Goal: Information Seeking & Learning: Learn about a topic

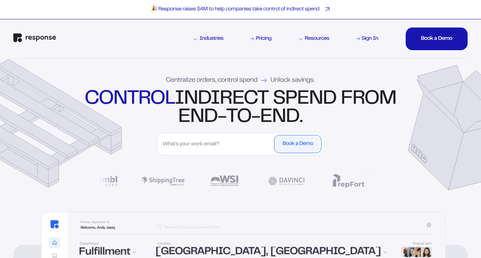
click at [241, 11] on p "🎉 Response raises $4M to help companies take control of indirect spend" at bounding box center [235, 9] width 169 height 7
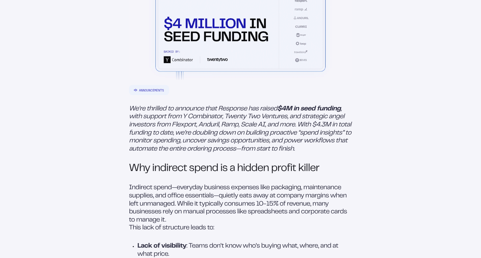
scroll to position [240, 0]
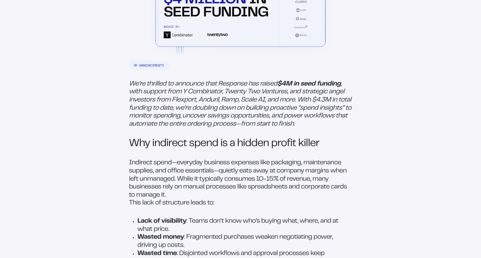
click at [152, 114] on em ", with support from Y Combinator, Twenty Two Ventures, and strategic angel inve…" at bounding box center [241, 104] width 224 height 46
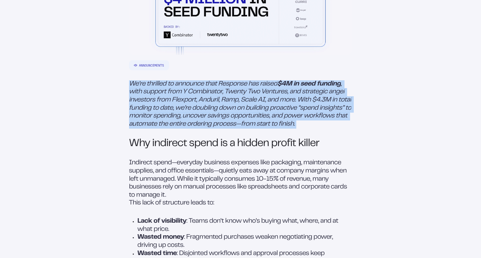
click at [152, 114] on em ", with support from Y Combinator, Twenty Two Ventures, and strategic angel inve…" at bounding box center [241, 104] width 224 height 46
click at [321, 113] on em ", with support from Y Combinator, Twenty Two Ventures, and strategic angel inve…" at bounding box center [241, 104] width 224 height 46
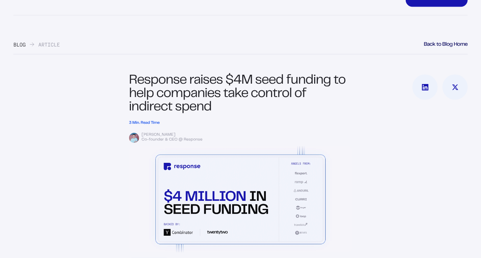
scroll to position [35, 0]
